Goal: Navigation & Orientation: Understand site structure

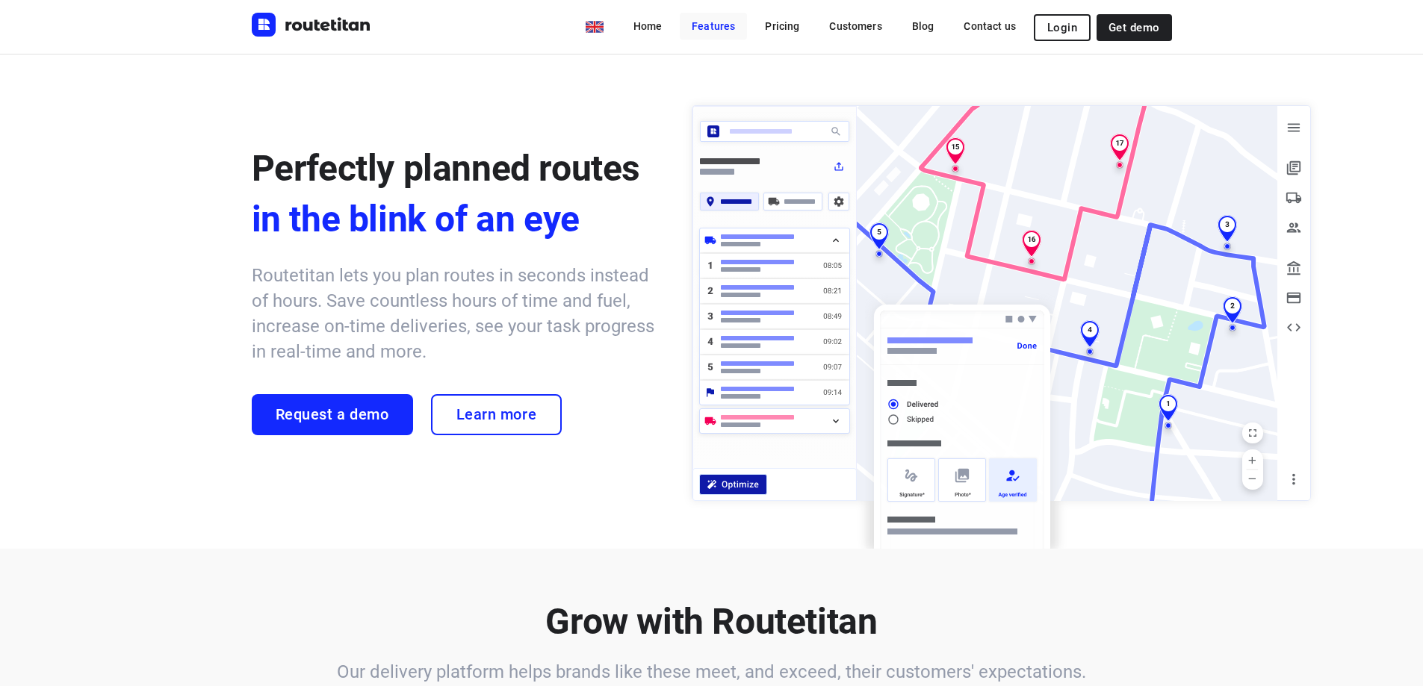
click at [739, 33] on link "Features" at bounding box center [713, 26] width 67 height 27
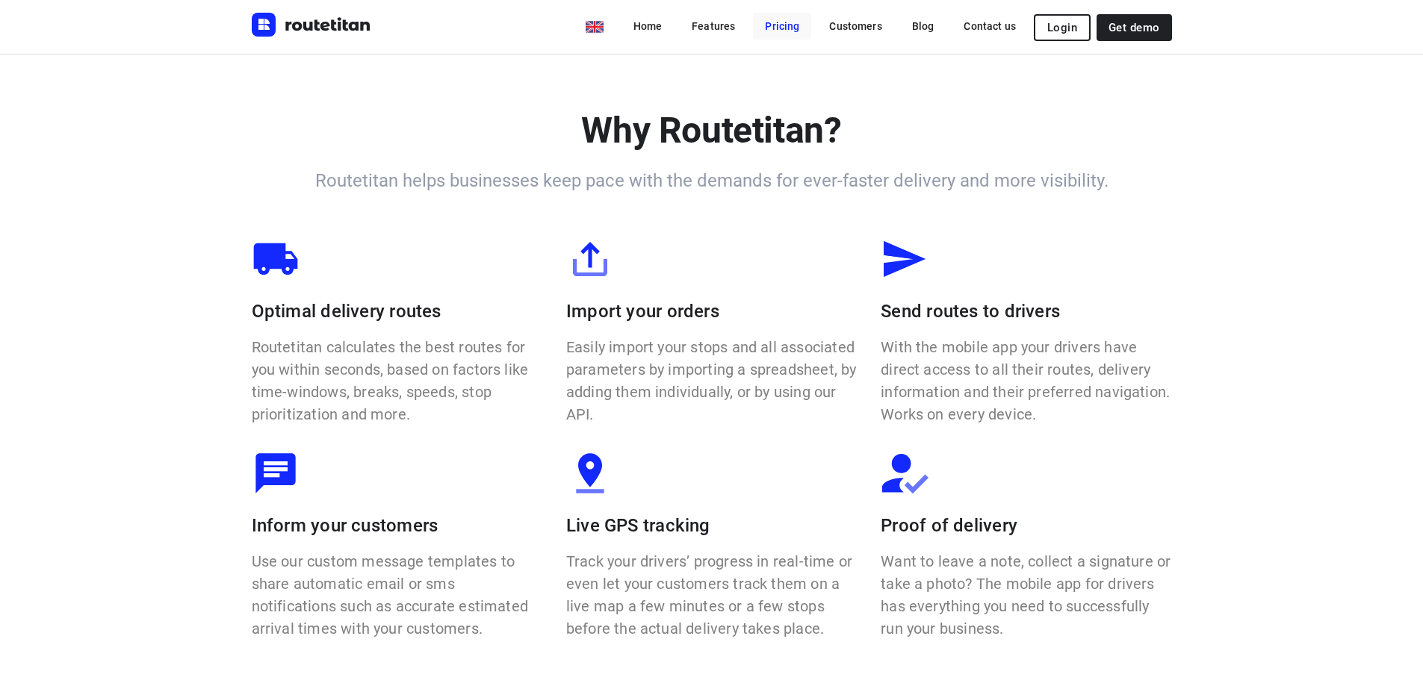
scroll to position [936, 0]
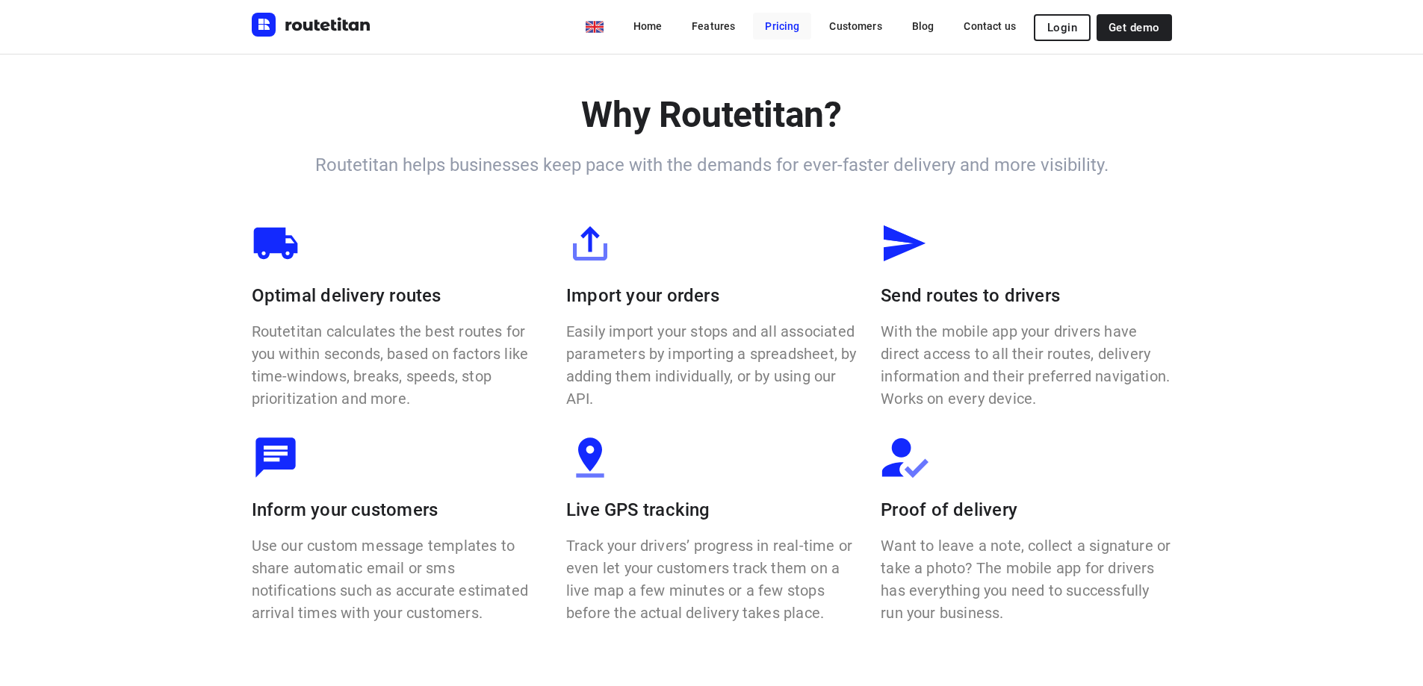
click at [794, 34] on link "Pricing" at bounding box center [782, 26] width 58 height 27
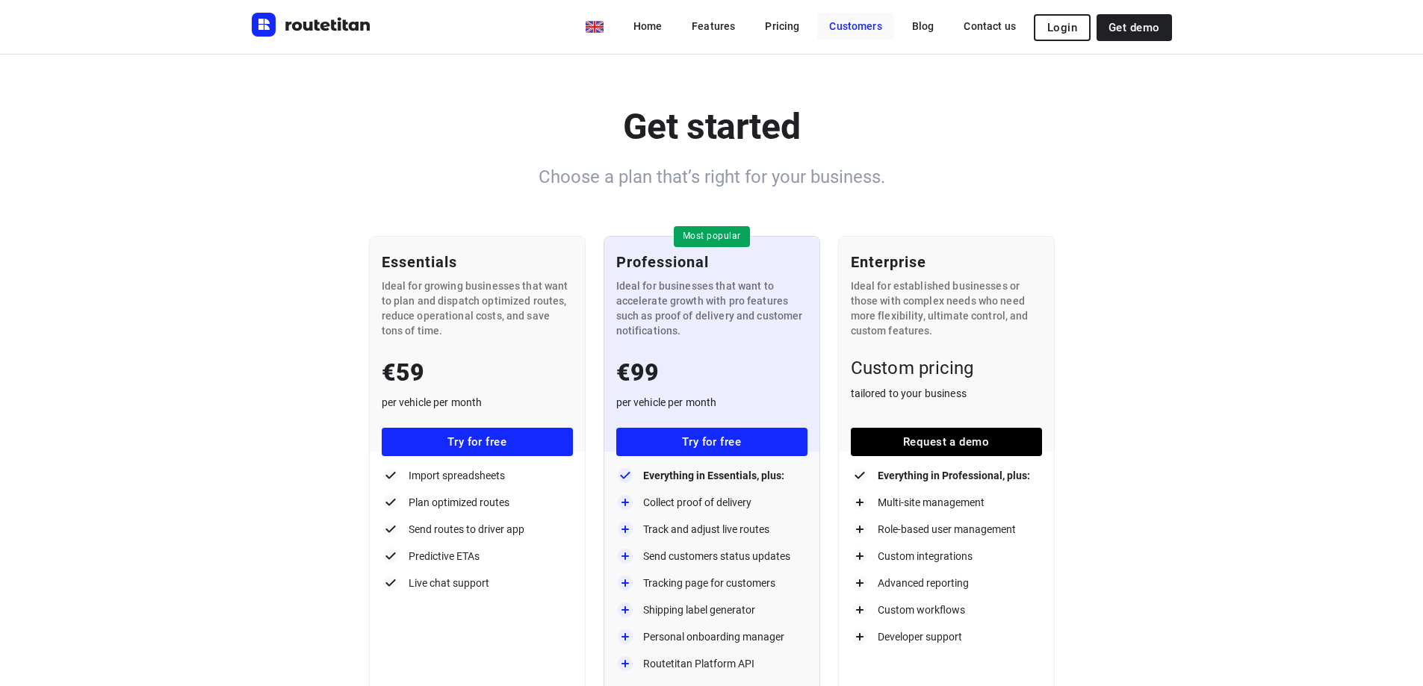
click at [880, 29] on link "Customers" at bounding box center [855, 26] width 76 height 27
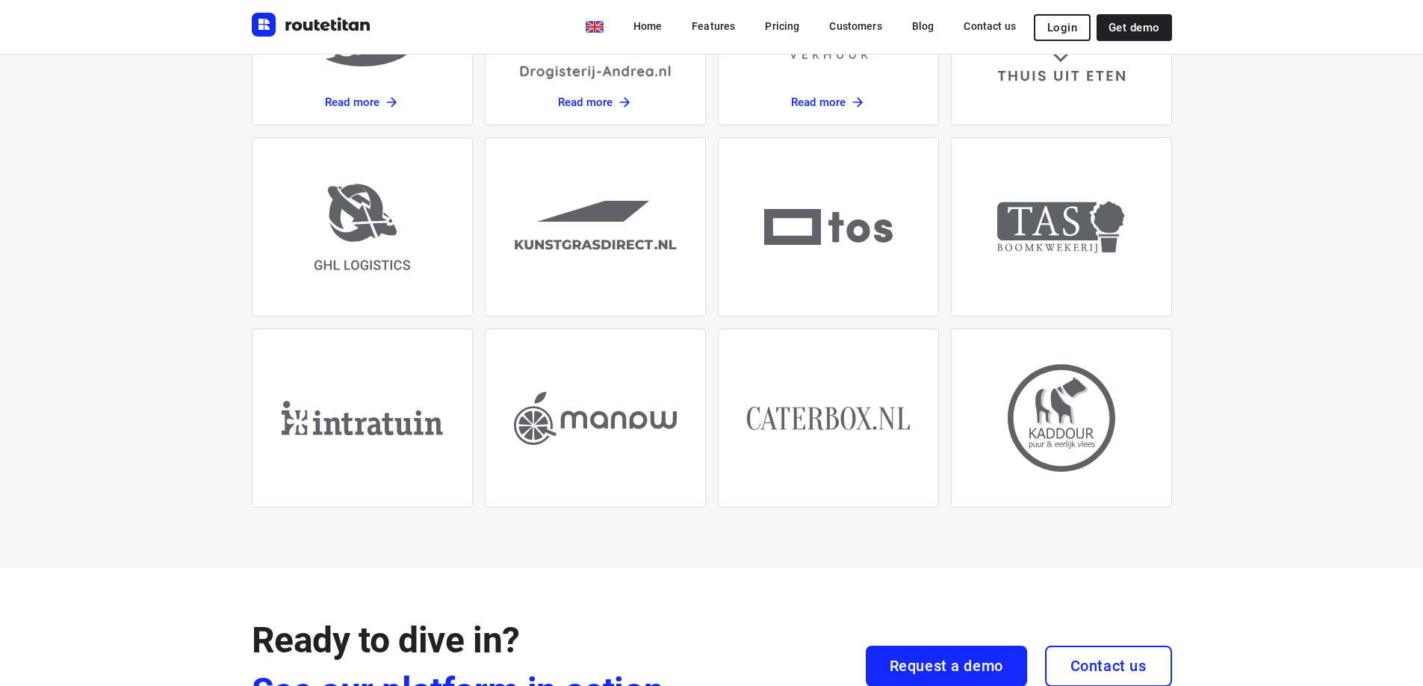
scroll to position [373, 0]
